Goal: Unclear

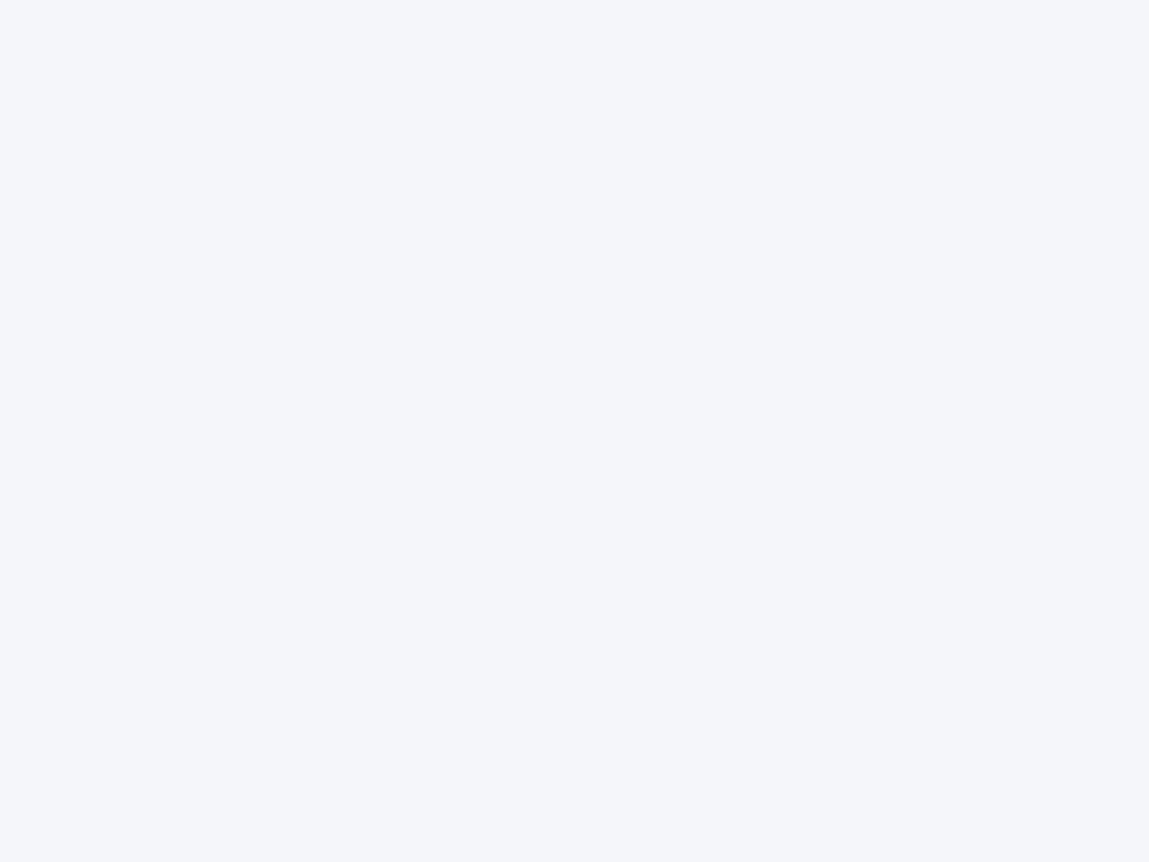
click at [574, 431] on div at bounding box center [574, 431] width 1149 height 862
